Goal: Task Accomplishment & Management: Complete application form

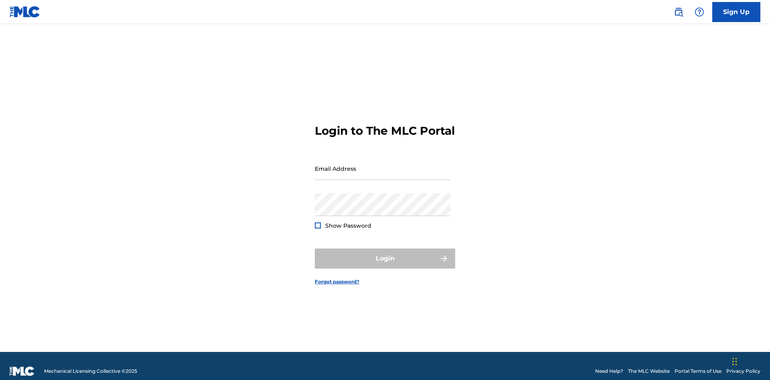
scroll to position [10, 0]
click at [737, 12] on link "Sign Up" at bounding box center [736, 12] width 48 height 20
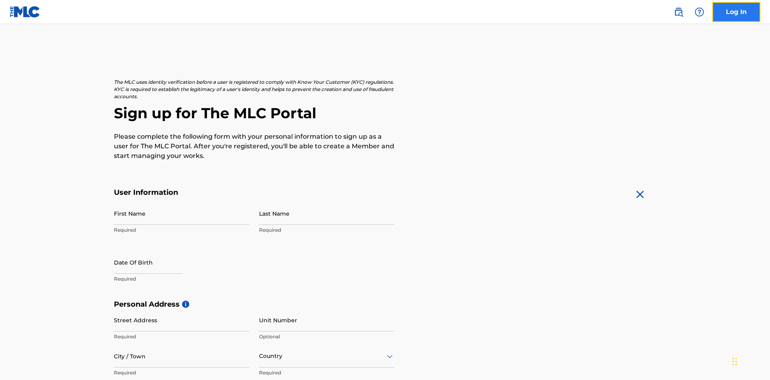
scroll to position [154, 0]
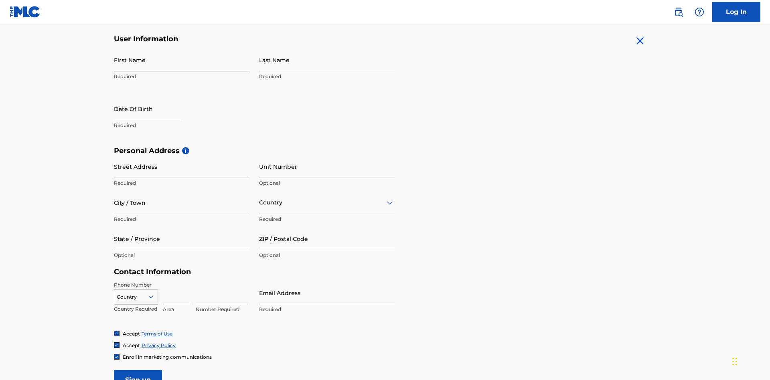
click at [182, 60] on input "First Name" at bounding box center [182, 60] width 136 height 23
type input "[PERSON_NAME]"
click at [327, 60] on input "Last Name" at bounding box center [327, 60] width 136 height 23
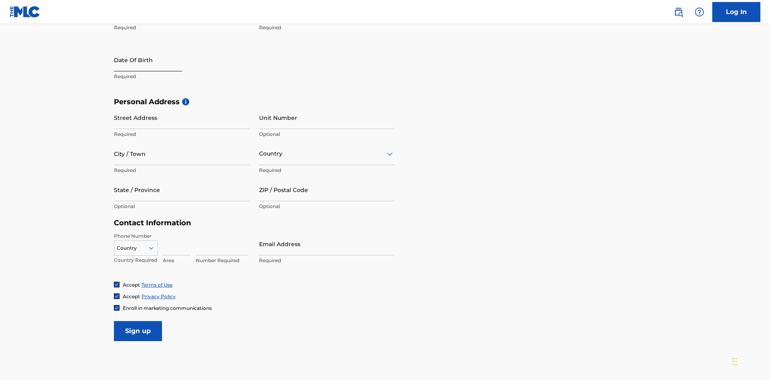
type input "Ribble"
click at [154, 61] on input "text" at bounding box center [148, 60] width 68 height 23
select select "8"
select select "2025"
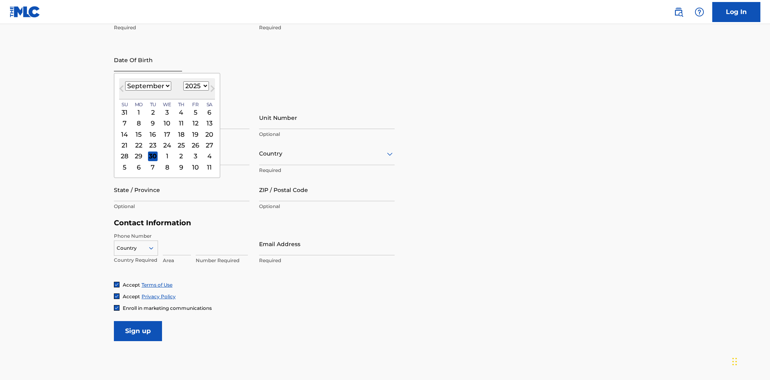
scroll to position [154, 0]
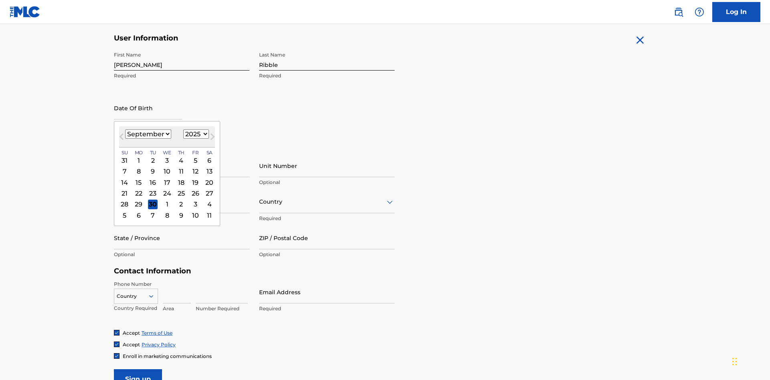
select select "0"
click at [195, 134] on select "1900 1901 1902 1903 1904 1905 1906 1907 1908 1909 1910 1911 1912 1913 1914 1915…" at bounding box center [196, 134] width 26 height 9
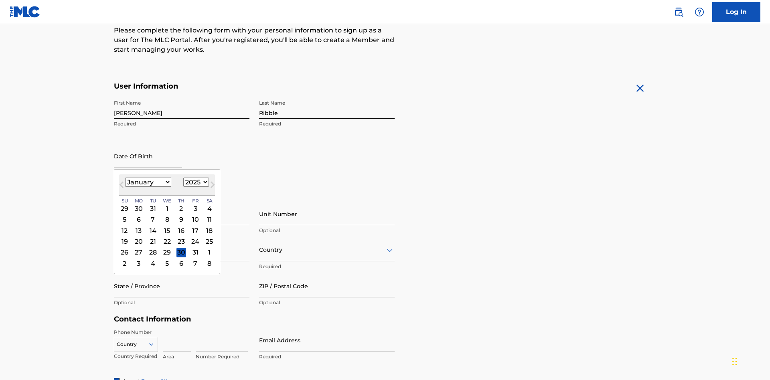
select select "1985"
click at [195, 182] on select "1900 1901 1902 1903 1904 1905 1906 1907 1908 1909 1910 1911 1912 1913 1914 1915…" at bounding box center [196, 182] width 26 height 9
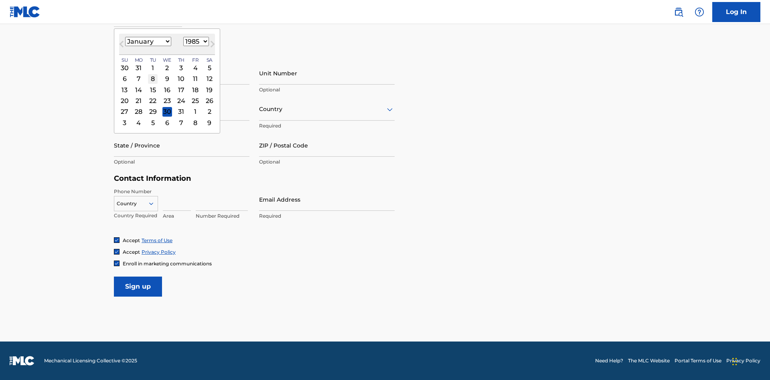
click at [152, 79] on div "8" at bounding box center [153, 79] width 10 height 10
type input "January 8 1985"
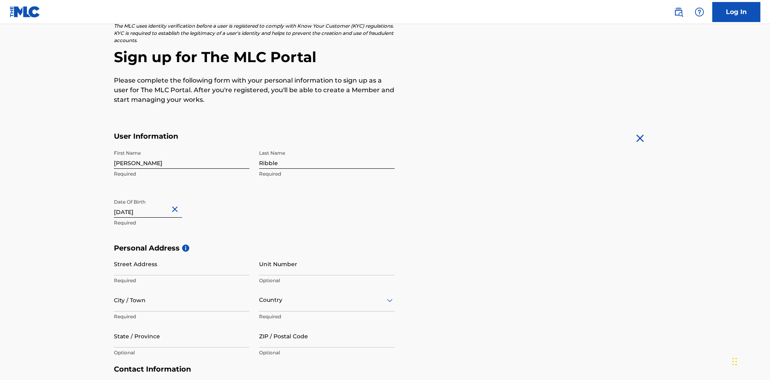
scroll to position [247, 0]
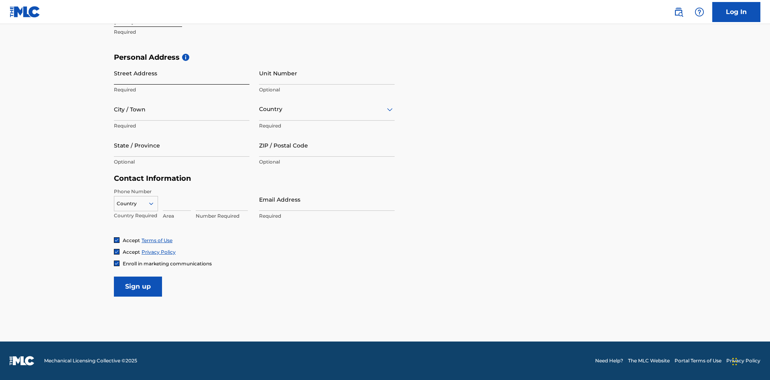
click at [182, 73] on input "Street Address" at bounding box center [182, 73] width 136 height 23
type input "9909 Elks Run Rd"
click at [182, 109] on input "City / Town" at bounding box center [182, 109] width 136 height 23
type input "Roseville"
click at [260, 109] on input "text" at bounding box center [260, 109] width 2 height 8
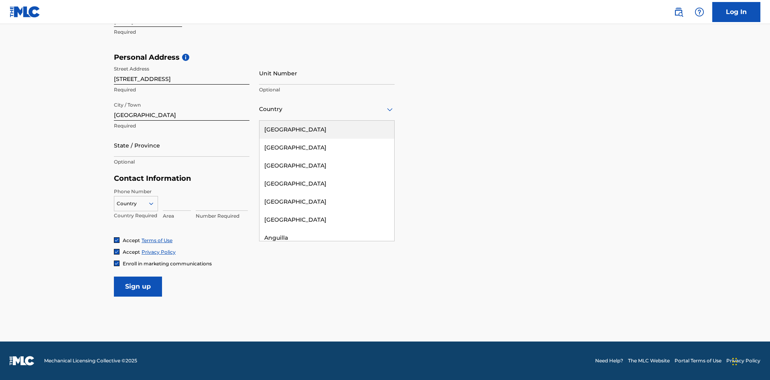
click at [327, 130] on div "United States" at bounding box center [327, 130] width 135 height 18
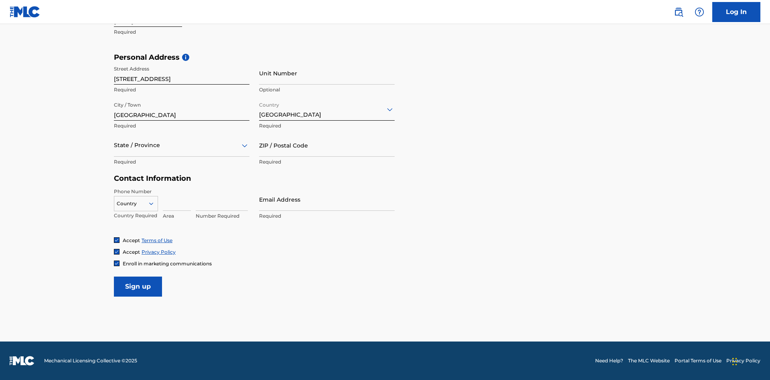
click at [182, 145] on div at bounding box center [182, 145] width 136 height 10
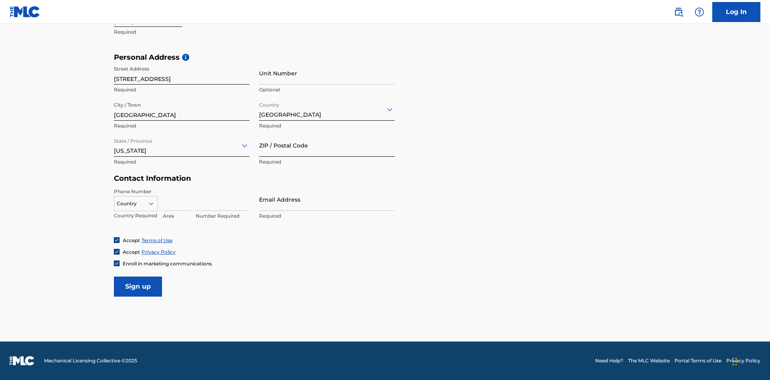
click at [327, 145] on input "ZIP / Postal Code" at bounding box center [327, 145] width 136 height 23
type input "43777"
click at [154, 203] on icon at bounding box center [151, 203] width 7 height 7
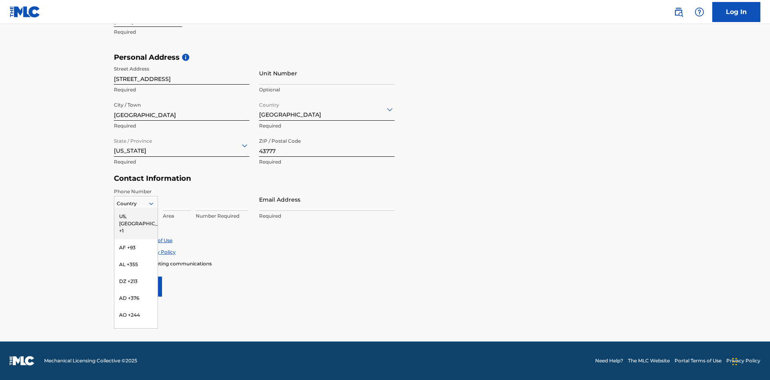
click at [136, 216] on div "US, CA +1" at bounding box center [135, 223] width 43 height 31
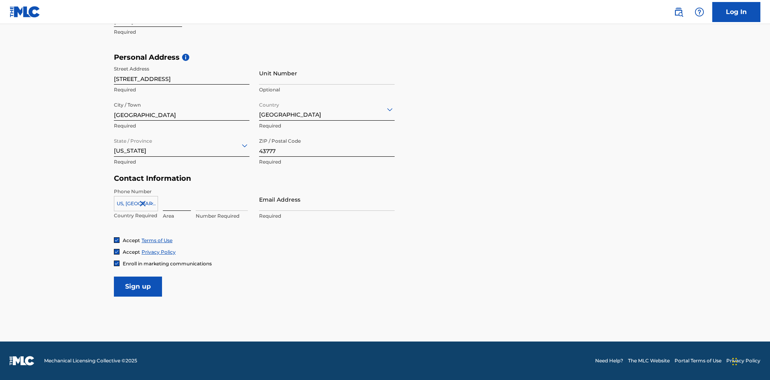
click at [177, 199] on input at bounding box center [177, 199] width 28 height 23
type input "740"
click at [222, 199] on input at bounding box center [222, 199] width 52 height 23
type input "8086351"
click at [327, 199] on input "Email Address" at bounding box center [327, 199] width 136 height 23
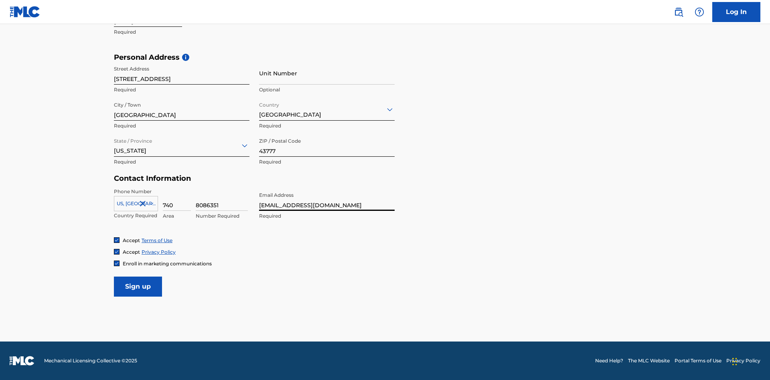
scroll to position [0, 24]
type input "[EMAIL_ADDRESS][DOMAIN_NAME]"
click at [138, 286] on input "Sign up" at bounding box center [138, 287] width 48 height 20
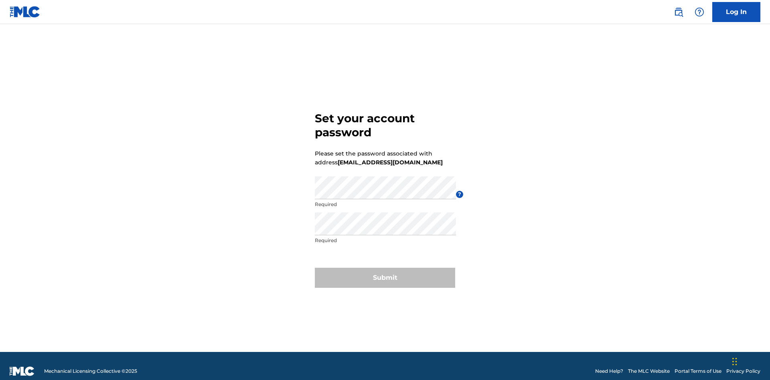
scroll to position [10, 0]
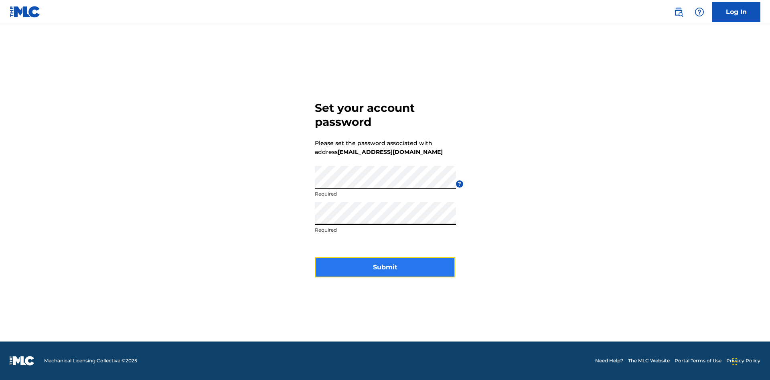
click at [385, 272] on button "Submit" at bounding box center [385, 268] width 140 height 20
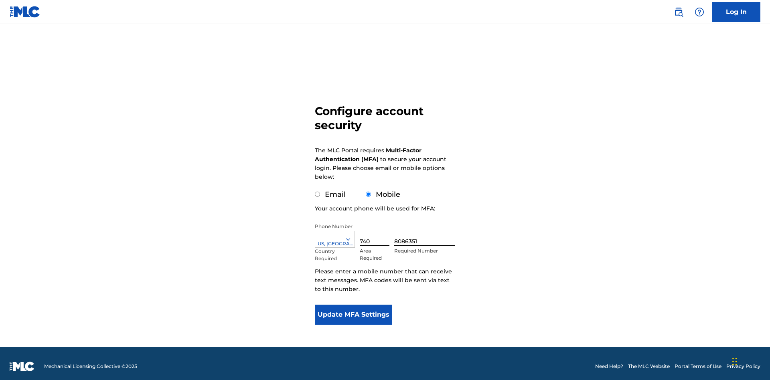
scroll to position [8, 0]
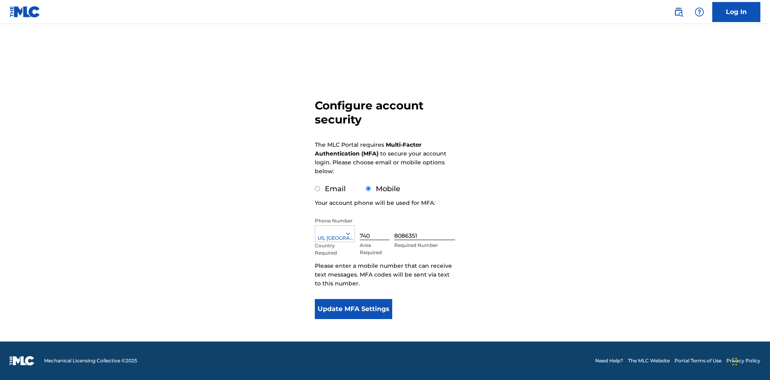
click at [318, 189] on input "Email" at bounding box center [317, 188] width 5 height 5
radio input "true"
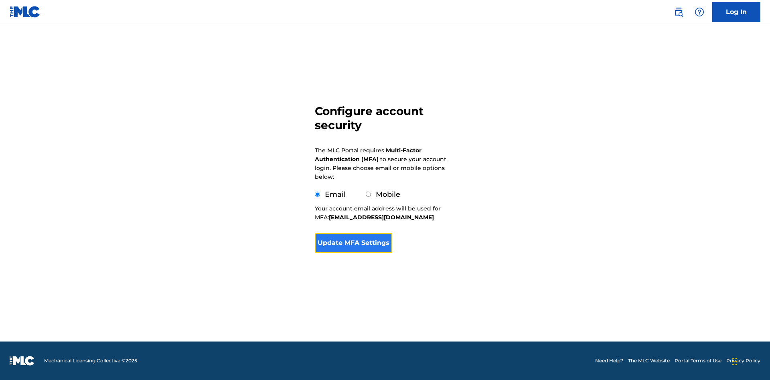
click at [353, 253] on button "Update MFA Settings" at bounding box center [353, 243] width 77 height 20
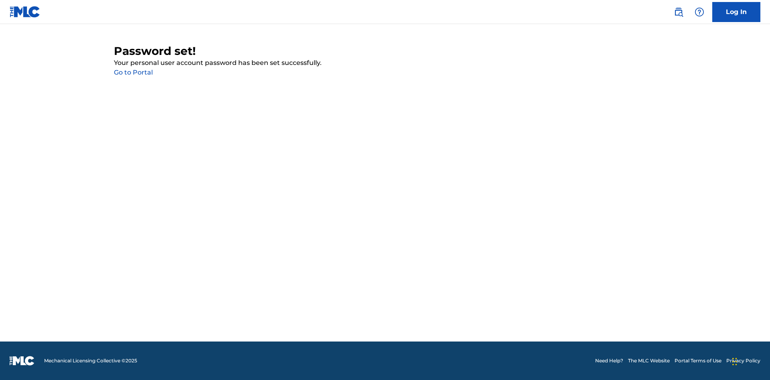
click at [133, 73] on link "Go to Portal" at bounding box center [133, 73] width 39 height 8
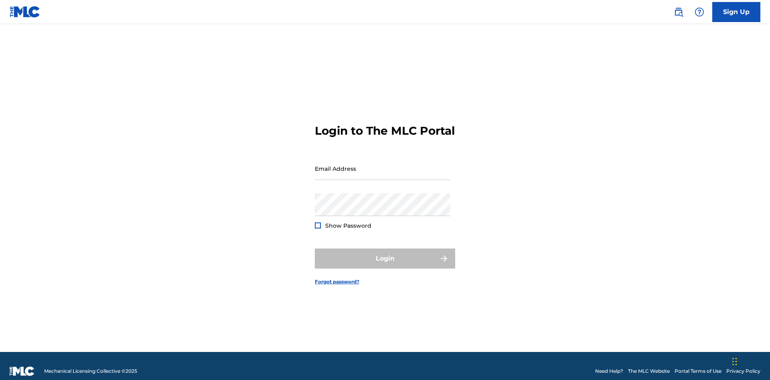
scroll to position [10, 0]
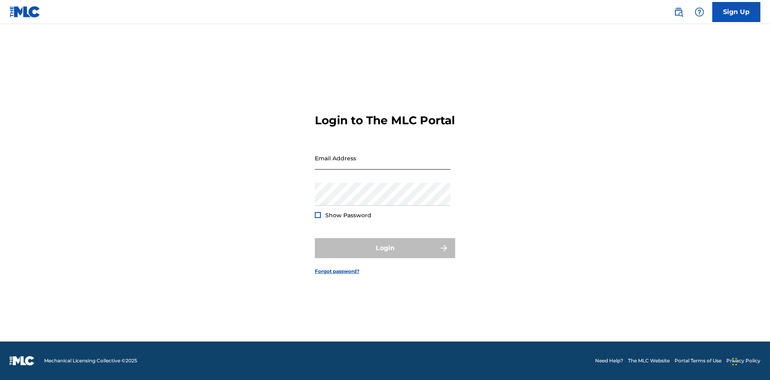
click at [383, 165] on input "Email Address" at bounding box center [383, 158] width 136 height 23
type input "[EMAIL_ADDRESS][DOMAIN_NAME]"
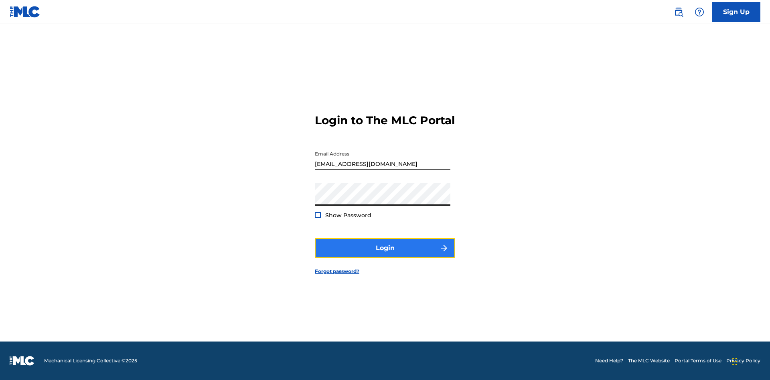
click at [385, 255] on button "Login" at bounding box center [385, 248] width 140 height 20
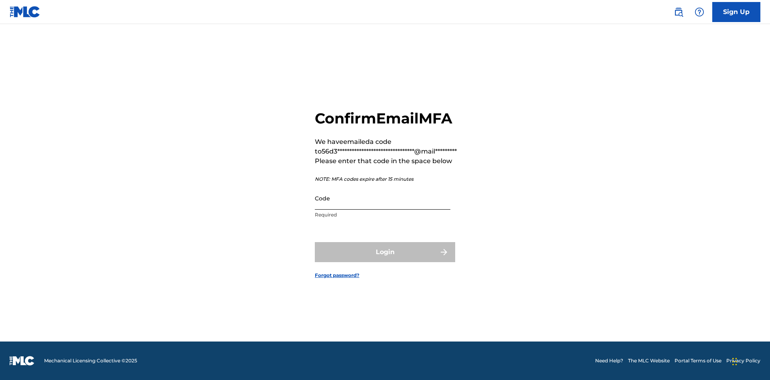
click at [383, 198] on input "Code" at bounding box center [383, 198] width 136 height 23
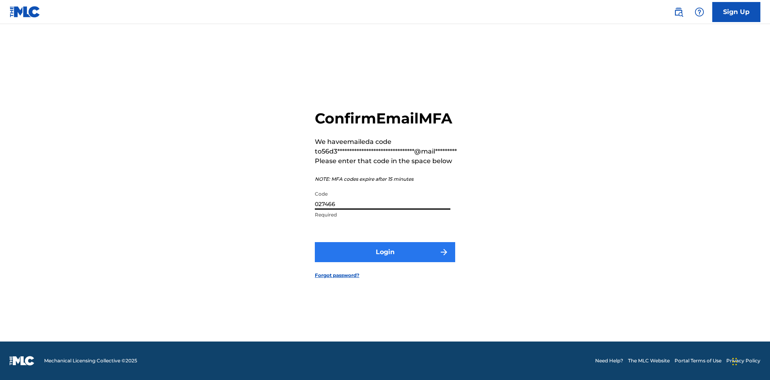
type input "027466"
click at [385, 252] on button "Login" at bounding box center [385, 252] width 140 height 20
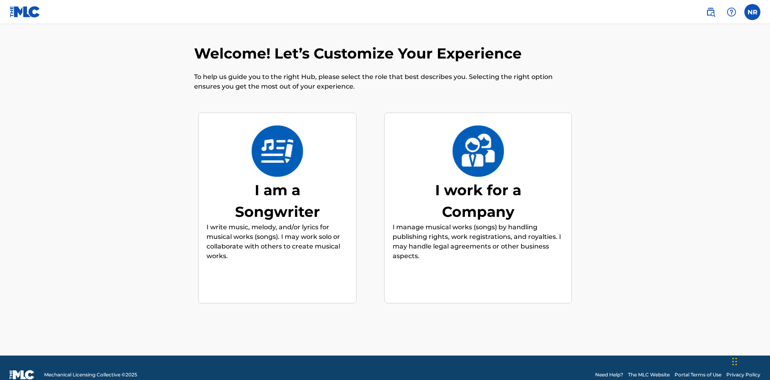
click at [277, 187] on div "I am a Songwriter" at bounding box center [277, 200] width 120 height 43
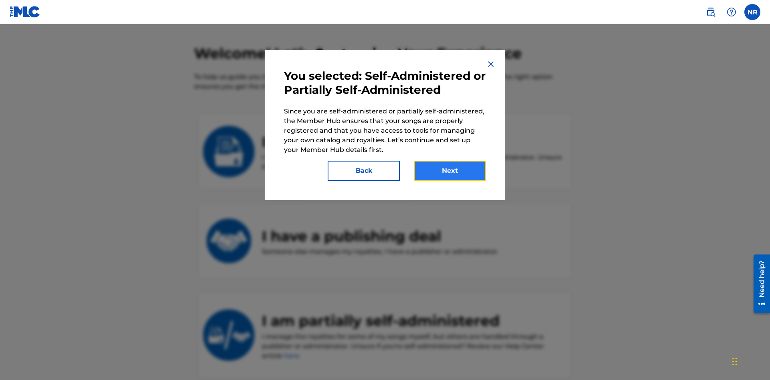
click at [450, 171] on button "Next" at bounding box center [450, 171] width 72 height 20
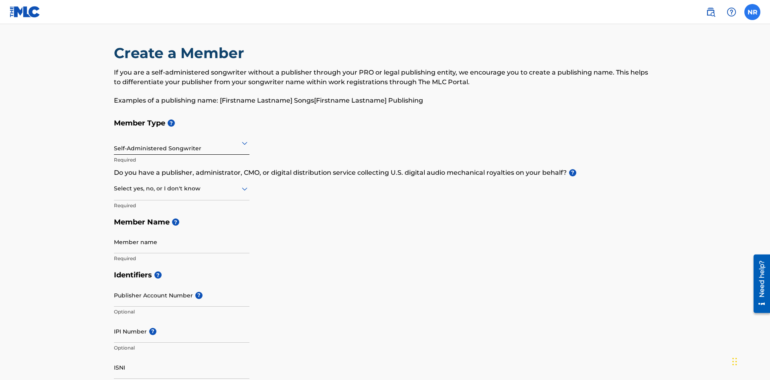
click at [753, 12] on label at bounding box center [753, 12] width 16 height 16
click at [753, 12] on input "NR [PERSON_NAME] [EMAIL_ADDRESS][DOMAIN_NAME] Notification Preferences Profile …" at bounding box center [753, 12] width 0 height 0
click at [675, 114] on p "Log out" at bounding box center [675, 113] width 19 height 7
click at [753, 12] on input "NR [PERSON_NAME] [EMAIL_ADDRESS][DOMAIN_NAME] Notification Preferences Profile …" at bounding box center [753, 12] width 0 height 0
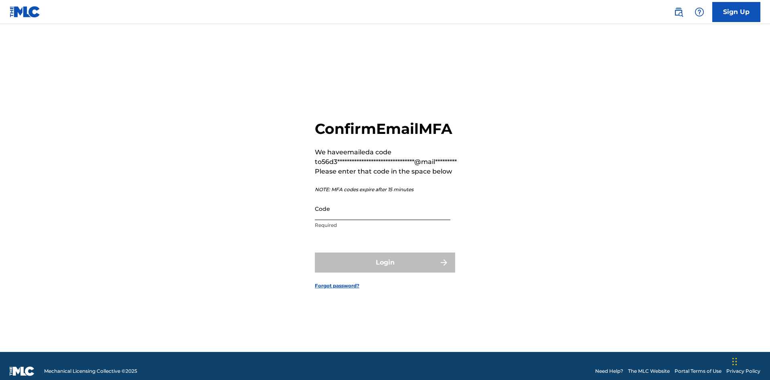
click at [383, 198] on input "Code" at bounding box center [383, 208] width 136 height 23
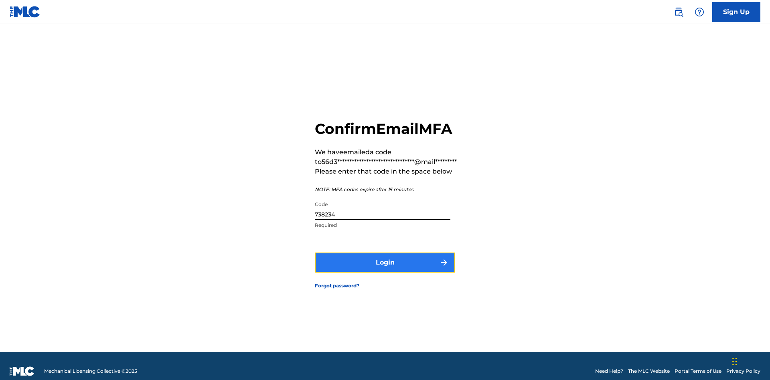
click at [385, 253] on button "Login" at bounding box center [385, 263] width 140 height 20
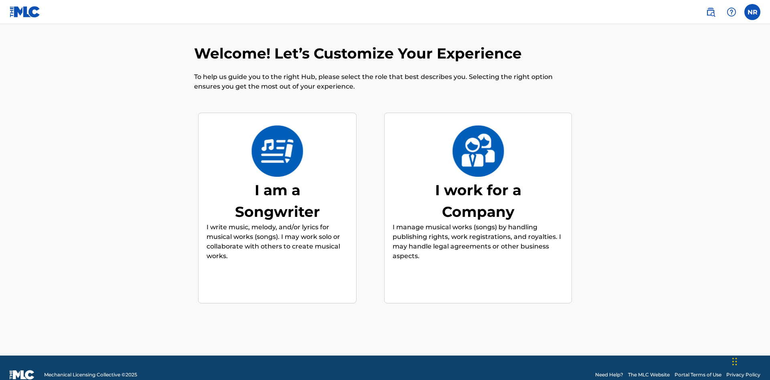
click at [478, 187] on div "I work for a Company" at bounding box center [478, 200] width 120 height 43
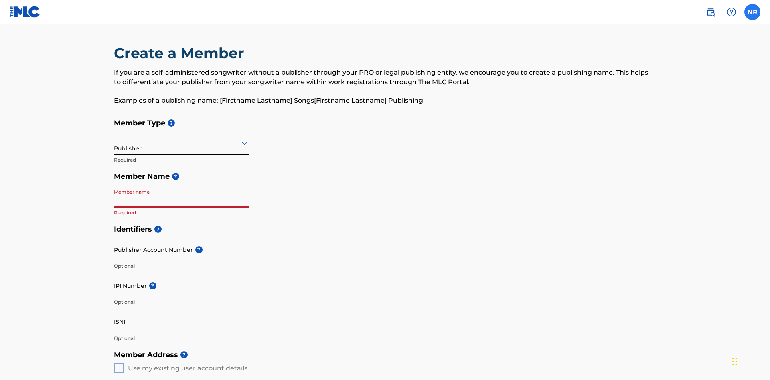
click at [753, 12] on label at bounding box center [753, 12] width 16 height 16
click at [753, 12] on input "NR Nicole Ribble 56d3759f-2705-4eee-9442-de8032b65087@mailslurp.biz Notificatio…" at bounding box center [753, 12] width 0 height 0
click at [753, 12] on label at bounding box center [753, 12] width 16 height 16
click at [753, 12] on input "NR Nicole Ribble 56d3759f-2705-4eee-9442-de8032b65087@mailslurp.biz Notificatio…" at bounding box center [753, 12] width 0 height 0
click at [0, 0] on p "Log out" at bounding box center [0, 0] width 0 height 0
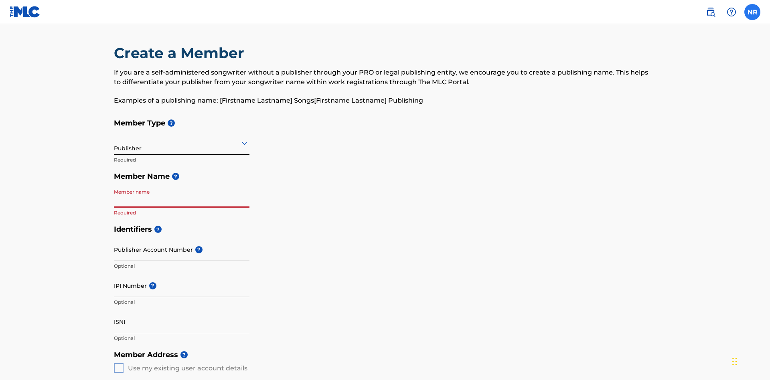
click at [753, 12] on input "NR Nicole Ribble 56d3759f-2705-4eee-9442-de8032b65087@mailslurp.biz Notificatio…" at bounding box center [753, 12] width 0 height 0
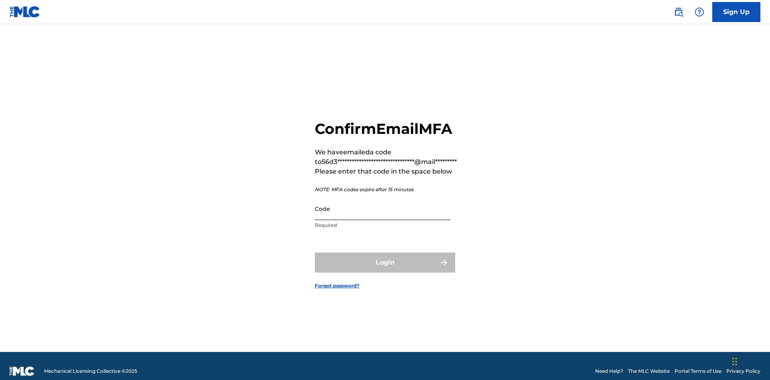
click at [383, 198] on input "Code" at bounding box center [383, 208] width 136 height 23
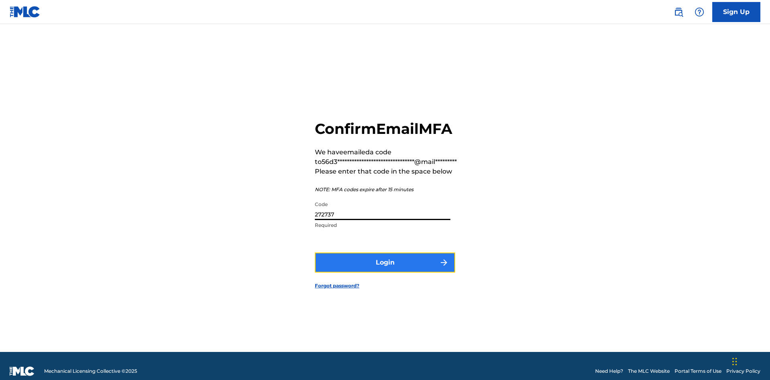
click at [385, 253] on button "Login" at bounding box center [385, 263] width 140 height 20
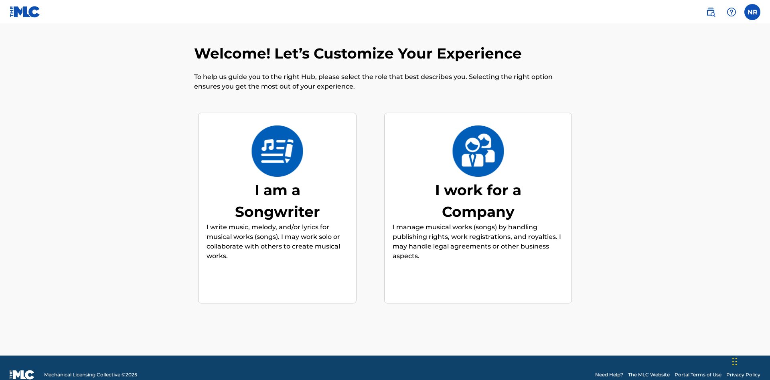
click at [478, 187] on div "I work for a Company" at bounding box center [478, 200] width 120 height 43
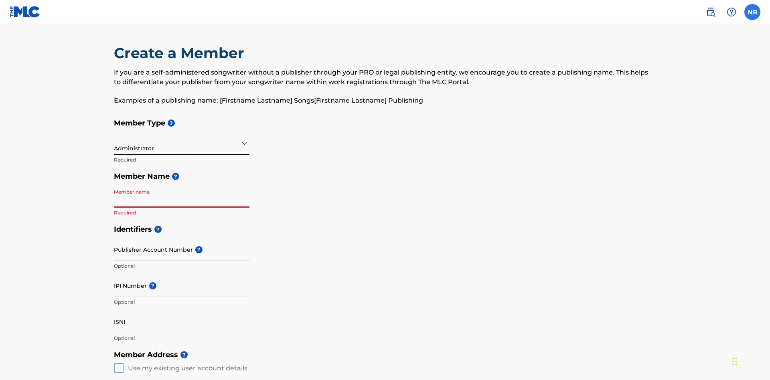
click at [753, 12] on label at bounding box center [753, 12] width 16 height 16
click at [753, 12] on input "NR Nicole Ribble 56d3759f-2705-4eee-9442-de8032b65087@mailslurp.biz Notificatio…" at bounding box center [753, 12] width 0 height 0
click at [753, 12] on label at bounding box center [753, 12] width 16 height 16
click at [753, 12] on input "NR Nicole Ribble 56d3759f-2705-4eee-9442-de8032b65087@mailslurp.biz Notificatio…" at bounding box center [753, 12] width 0 height 0
click at [0, 0] on p "Log out" at bounding box center [0, 0] width 0 height 0
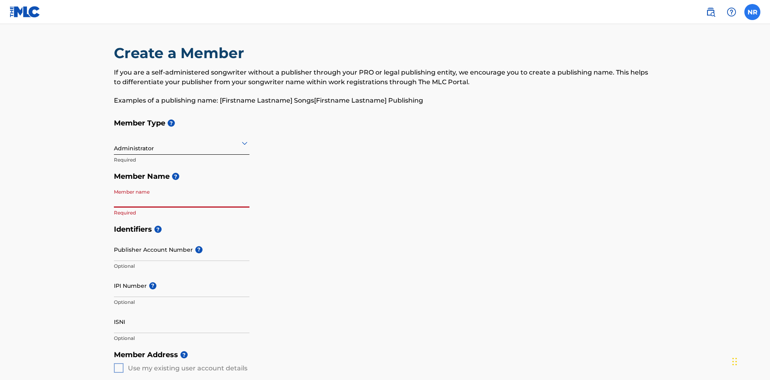
click at [753, 12] on input "NR Nicole Ribble 56d3759f-2705-4eee-9442-de8032b65087@mailslurp.biz Notificatio…" at bounding box center [753, 12] width 0 height 0
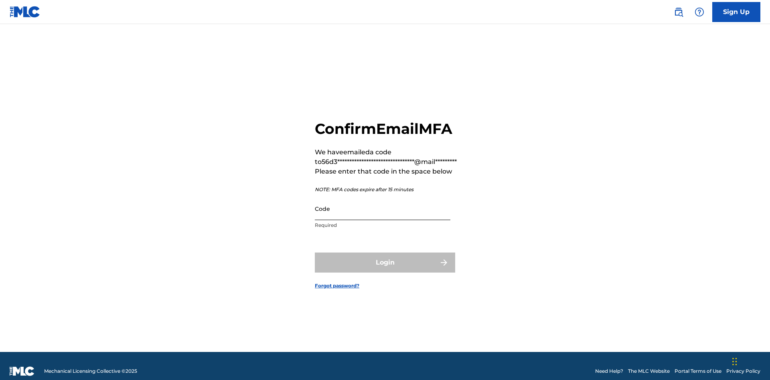
click at [383, 198] on input "Code" at bounding box center [383, 208] width 136 height 23
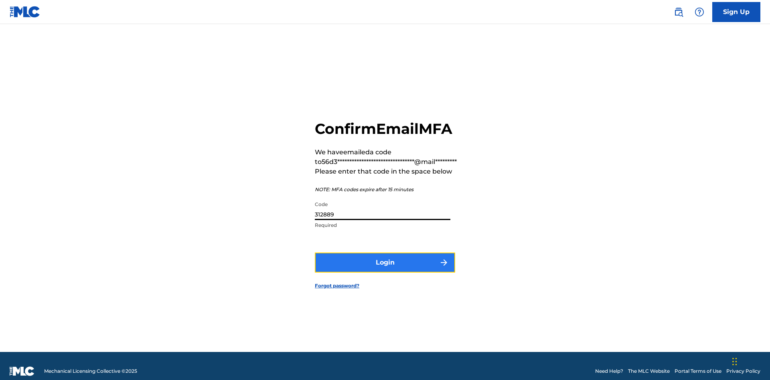
click at [385, 253] on button "Login" at bounding box center [385, 263] width 140 height 20
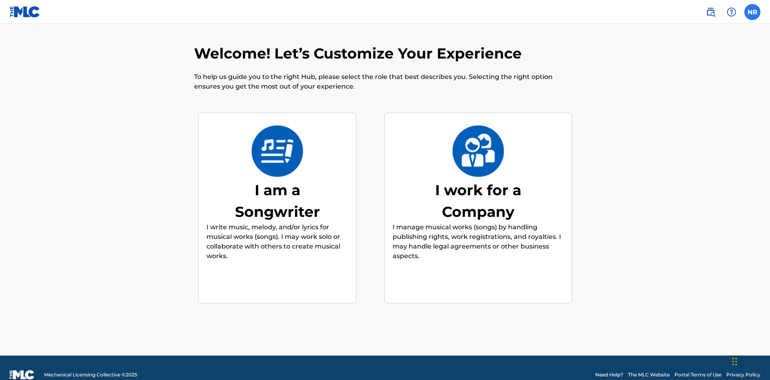
click at [478, 187] on div "I work for a Company" at bounding box center [478, 200] width 120 height 43
click at [753, 12] on label at bounding box center [753, 12] width 16 height 16
click at [753, 12] on input "NR [PERSON_NAME] [EMAIL_ADDRESS][DOMAIN_NAME] Notification Preferences Profile …" at bounding box center [753, 12] width 0 height 0
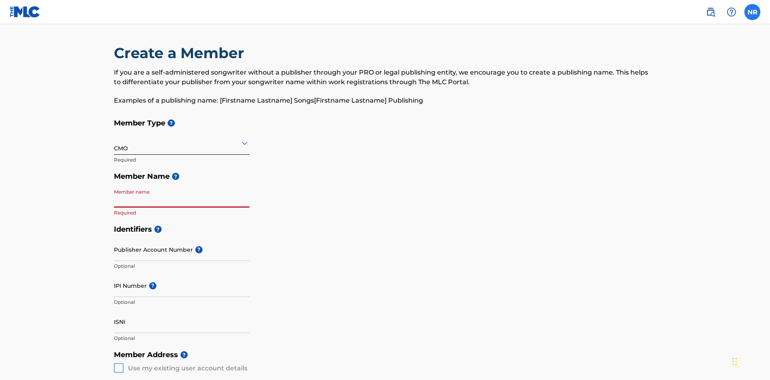
click at [753, 12] on label at bounding box center [753, 12] width 16 height 16
click at [753, 12] on input "NR [PERSON_NAME] [EMAIL_ADDRESS][DOMAIN_NAME] Notification Preferences Profile …" at bounding box center [753, 12] width 0 height 0
click at [0, 0] on p "Log out" at bounding box center [0, 0] width 0 height 0
click at [753, 12] on input "NR [PERSON_NAME] [EMAIL_ADDRESS][DOMAIN_NAME] Notification Preferences Profile …" at bounding box center [753, 12] width 0 height 0
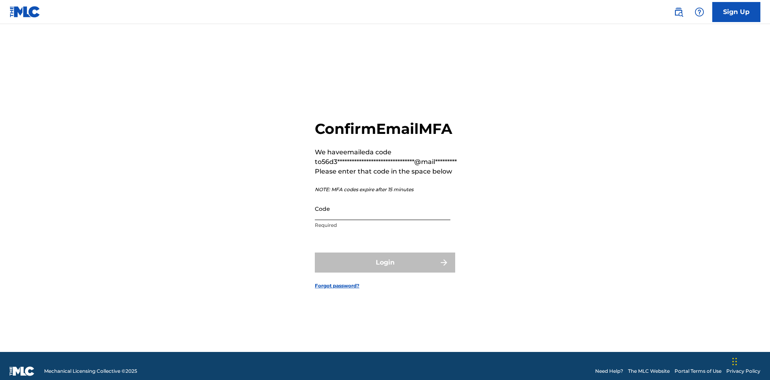
click at [383, 198] on input "Code" at bounding box center [383, 208] width 136 height 23
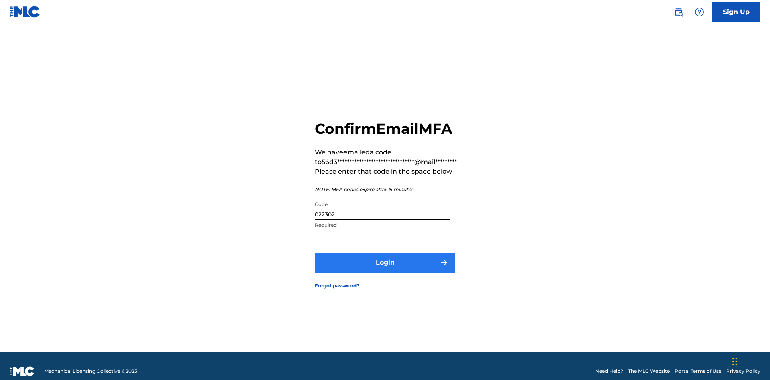
type input "022302"
click at [385, 253] on button "Login" at bounding box center [385, 263] width 140 height 20
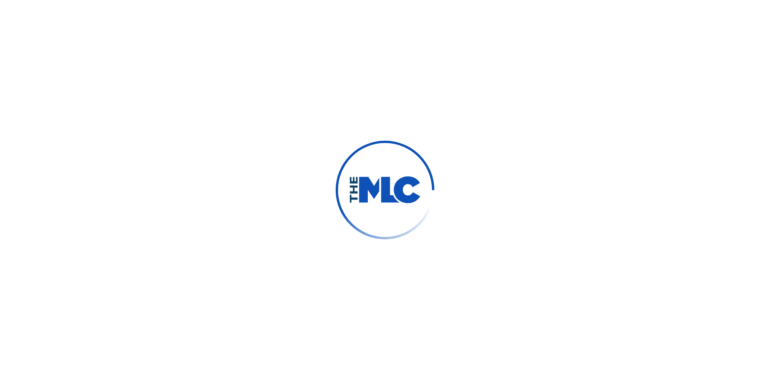
scroll to position [10, 0]
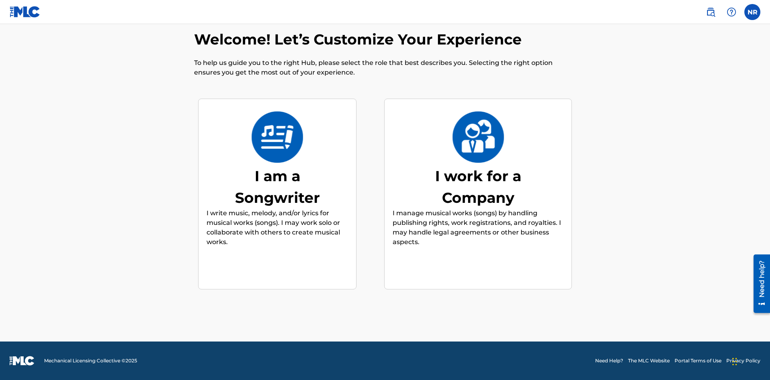
click at [478, 187] on div "I work for a Company" at bounding box center [478, 186] width 120 height 43
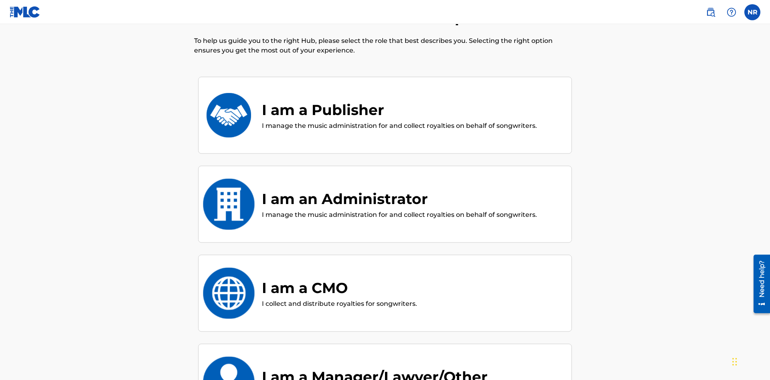
scroll to position [167, 0]
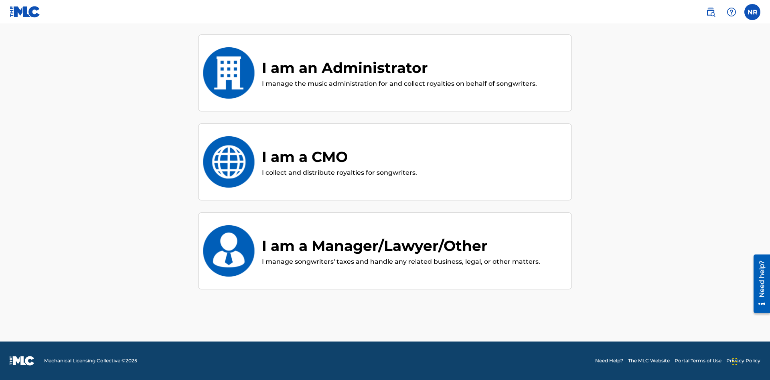
click at [399, 246] on div "I am a Manager/Lawyer/Other" at bounding box center [401, 246] width 278 height 22
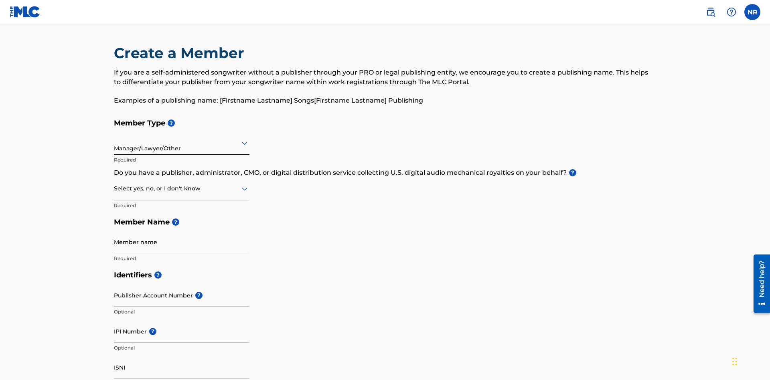
scroll to position [403, 0]
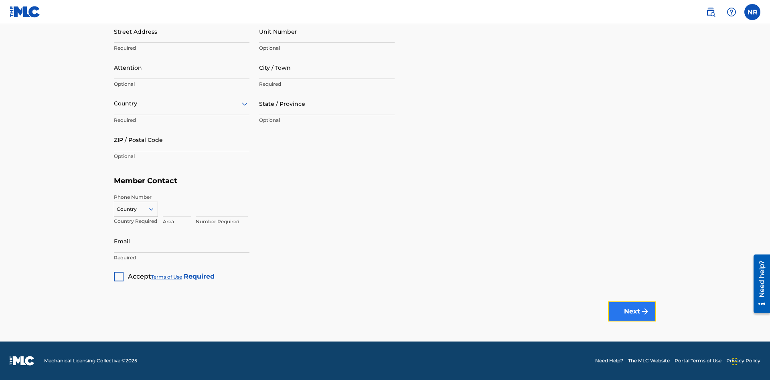
click at [632, 311] on button "Next" at bounding box center [632, 312] width 48 height 20
